Goal: Information Seeking & Learning: Learn about a topic

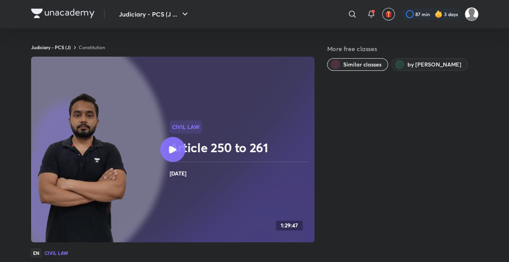
click at [471, 17] on img at bounding box center [471, 13] width 13 height 13
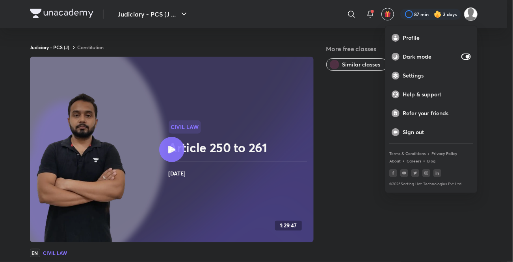
click at [348, 169] on div at bounding box center [256, 131] width 513 height 262
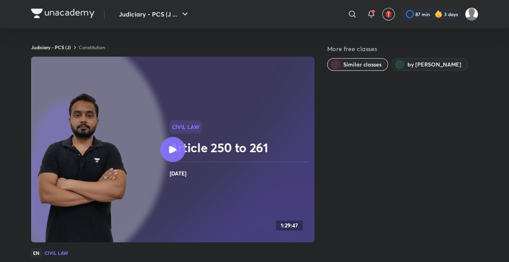
click at [59, 15] on img at bounding box center [62, 13] width 63 height 9
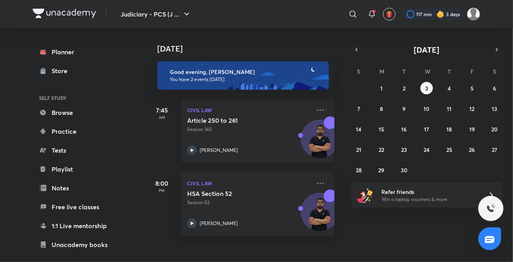
click at [189, 150] on icon at bounding box center [191, 150] width 9 height 9
